Goal: Find specific page/section: Find specific page/section

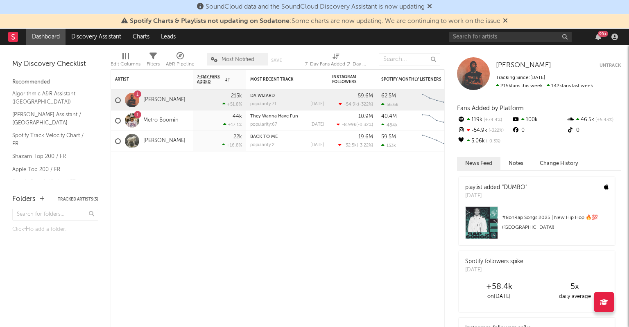
click at [480, 42] on div "99 +" at bounding box center [535, 37] width 172 height 16
click at [477, 38] on input "text" at bounding box center [510, 37] width 123 height 10
click at [489, 36] on input "bsf" at bounding box center [510, 37] width 123 height 10
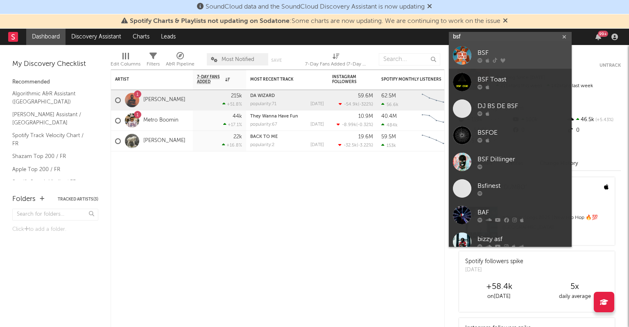
type input "bsf"
click at [468, 53] on div at bounding box center [462, 55] width 18 height 18
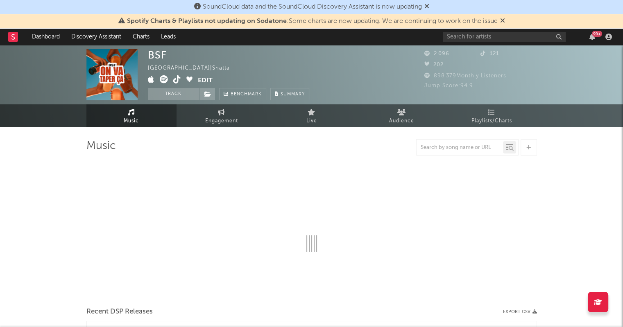
select select "1w"
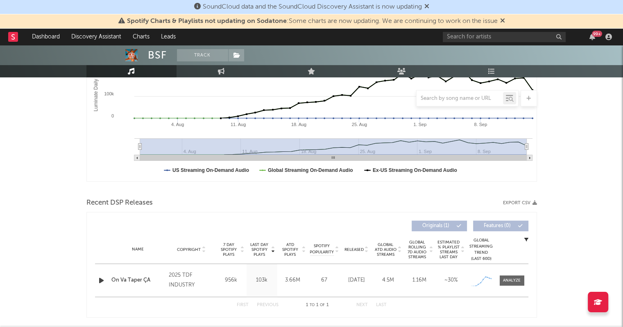
scroll to position [175, 0]
